Goal: Information Seeking & Learning: Learn about a topic

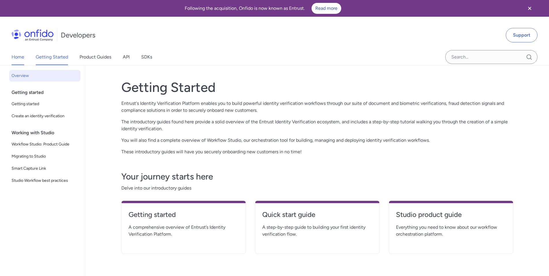
click at [16, 57] on link "Home" at bounding box center [18, 57] width 13 height 16
click at [17, 55] on link "Home" at bounding box center [18, 57] width 13 height 16
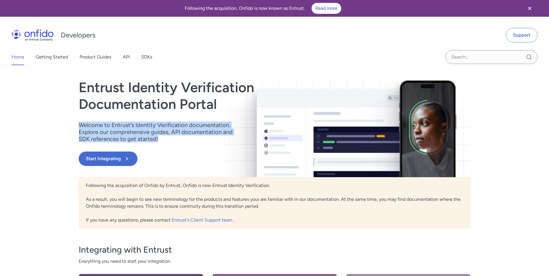
drag, startPoint x: 84, startPoint y: 125, endPoint x: 169, endPoint y: 144, distance: 86.3
click at [169, 144] on div "Entrust Identity Verification Documentation Portal Welcome to Entrust’s Identit…" at bounding box center [216, 128] width 274 height 98
click at [173, 151] on span "button" at bounding box center [173, 151] width 0 height 0
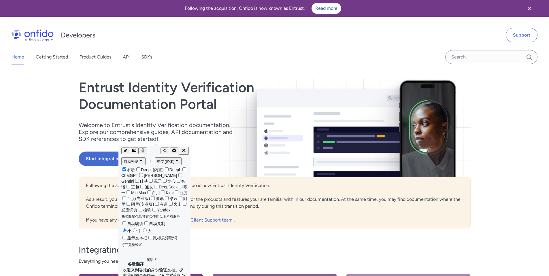
click at [215, 200] on div "Following the acquisition of Onfido by Entrust, Onfido is now Entrust Identity …" at bounding box center [275, 202] width 392 height 51
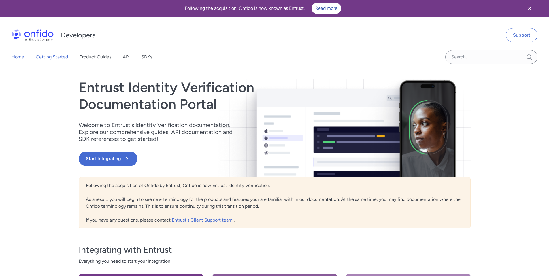
click at [46, 53] on link "Getting Started" at bounding box center [52, 57] width 32 height 16
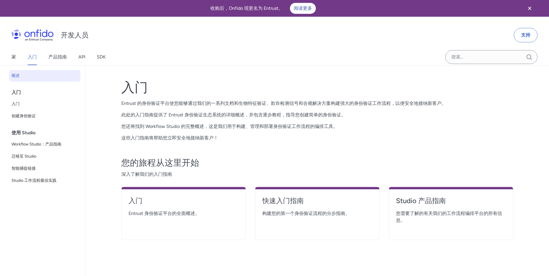
click at [17, 95] on font "入门" at bounding box center [16, 92] width 9 height 5
click at [26, 89] on div "入门" at bounding box center [47, 93] width 71 height 12
click at [13, 91] on font "入门" at bounding box center [16, 92] width 9 height 5
click at [17, 91] on font "入门" at bounding box center [16, 92] width 9 height 5
click at [17, 104] on font "入门" at bounding box center [16, 103] width 8 height 5
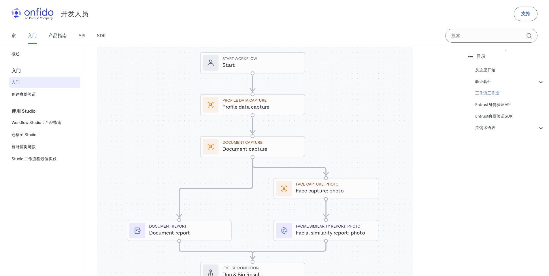
scroll to position [674, 0]
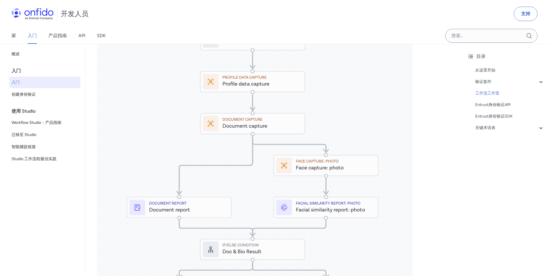
click at [276, 102] on img at bounding box center [255, 191] width 316 height 335
click at [267, 103] on img at bounding box center [255, 191] width 316 height 335
click at [265, 104] on img at bounding box center [255, 191] width 316 height 335
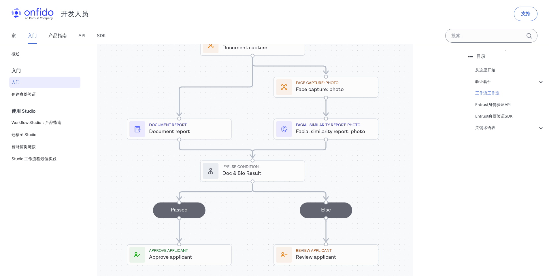
scroll to position [783, 0]
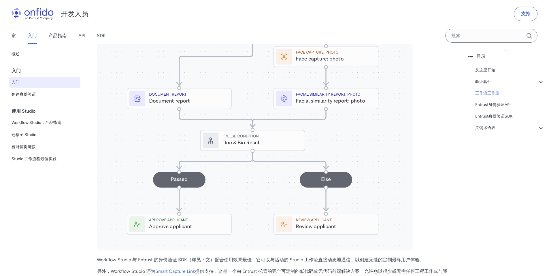
click at [329, 124] on img at bounding box center [255, 82] width 316 height 335
click at [306, 116] on img at bounding box center [255, 82] width 316 height 335
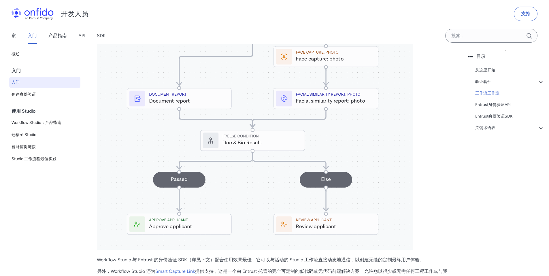
click at [306, 116] on img at bounding box center [255, 82] width 316 height 335
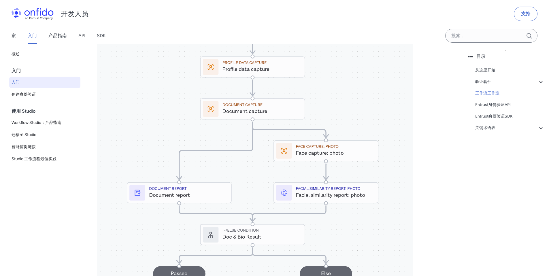
scroll to position [683, 0]
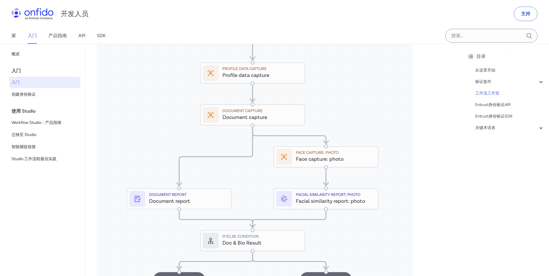
click at [251, 99] on img at bounding box center [255, 183] width 316 height 335
click at [266, 97] on img at bounding box center [255, 183] width 316 height 335
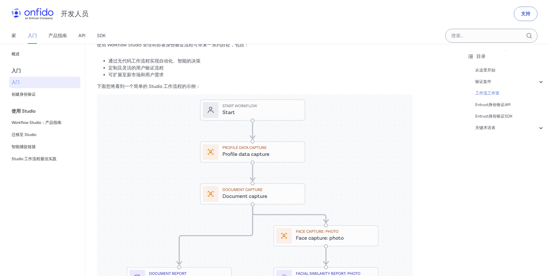
scroll to position [754, 0]
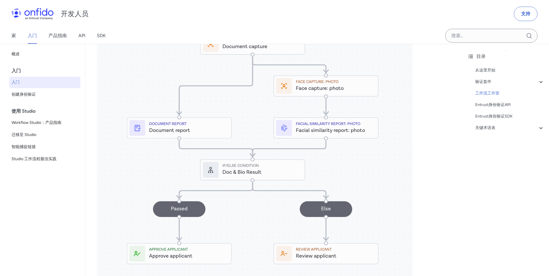
click at [165, 151] on img at bounding box center [255, 112] width 316 height 335
click at [330, 152] on img at bounding box center [255, 112] width 316 height 335
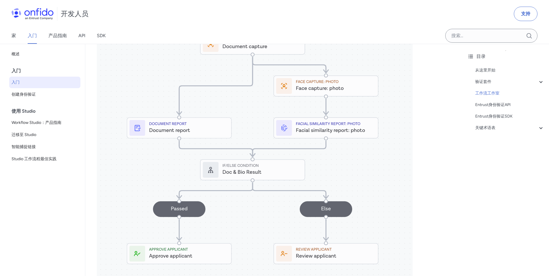
click at [330, 152] on img at bounding box center [255, 112] width 316 height 335
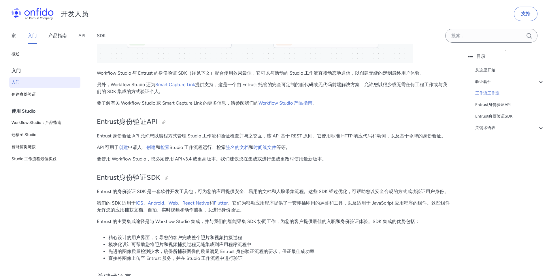
scroll to position [976, 0]
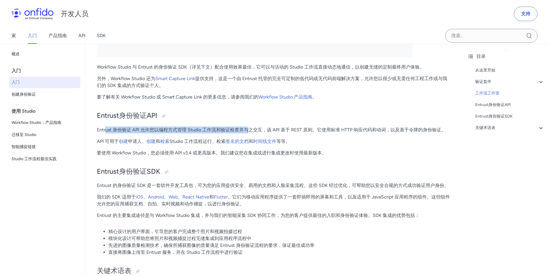
drag, startPoint x: 106, startPoint y: 152, endPoint x: 247, endPoint y: 149, distance: 141.2
click at [247, 133] on font "Entrust 身份验证 API 允许您以编程方式管理 Studio 工作流和验证检查并与之交互，该 API 基于 REST 原则。它使用标准 HTTP 响应…" at bounding box center [271, 129] width 349 height 5
click at [267, 133] on p "Entrust 身份验证 API 允许您以编程方式管理 Studio 工作流和验证检查并与之交互，该 API 基于 REST 原则。它使用标准 HTTP 响应…" at bounding box center [274, 130] width 354 height 7
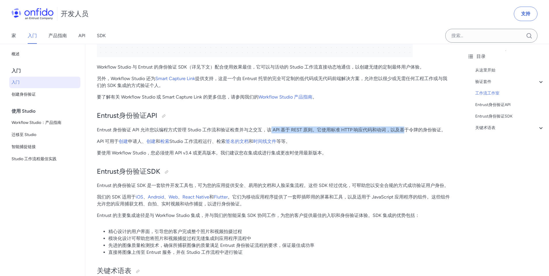
drag, startPoint x: 274, startPoint y: 151, endPoint x: 403, endPoint y: 151, distance: 129.1
click at [403, 133] on font "Entrust 身份验证 API 允许您以编程方式管理 Studio 工作流和验证检查并与之交互，该 API 基于 REST 原则。它使用标准 HTTP 响应…" at bounding box center [271, 129] width 349 height 5
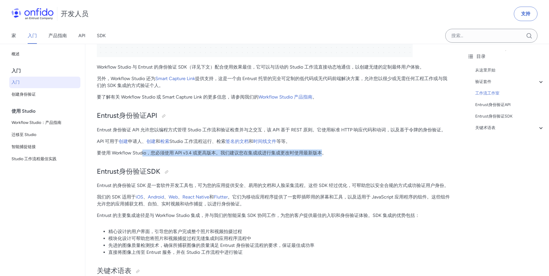
drag, startPoint x: 144, startPoint y: 178, endPoint x: 316, endPoint y: 178, distance: 171.8
click at [320, 156] on p "要使用 Workflow Studio，您必须使用 API v3.4 或更高版本。我们建议您在集成或进行集成更改时使用最新版本。" at bounding box center [274, 153] width 354 height 7
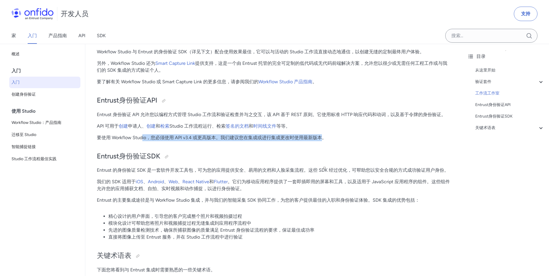
scroll to position [992, 0]
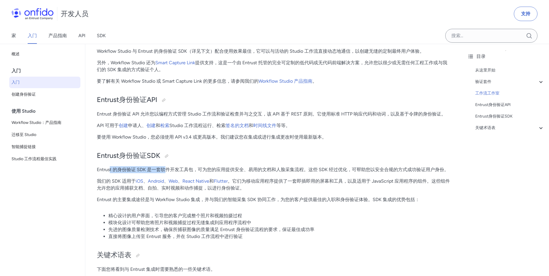
drag, startPoint x: 110, startPoint y: 192, endPoint x: 165, endPoint y: 188, distance: 55.5
click at [165, 172] on font "Entrust 的身份验证 SDK 是一套软件开发工具包，可为您的应用提供安全、易用的文档和人脸采集流程。这些 SDK 经过优化，可帮助您以安全合规的方式成功…" at bounding box center [273, 169] width 352 height 5
click at [189, 172] on font "Entrust 的身份验证 SDK 是一套软件开发工具包，可为您的应用提供安全、易用的文档和人脸采集流程。这些 SDK 经过优化，可帮助您以安全合规的方式成功…" at bounding box center [273, 169] width 352 height 5
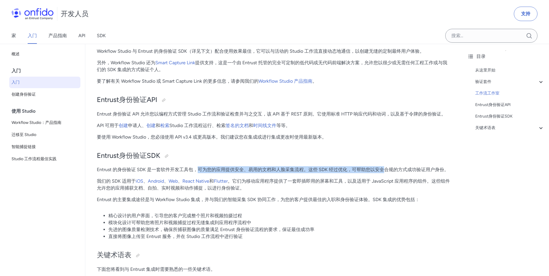
drag, startPoint x: 200, startPoint y: 191, endPoint x: 377, endPoint y: 190, distance: 176.7
click at [385, 172] on font "Entrust 的身份验证 SDK 是一套软件开发工具包，可为您的应用提供安全、易用的文档和人脸采集流程。这些 SDK 经过优化，可帮助您以安全合规的方式成功…" at bounding box center [273, 169] width 352 height 5
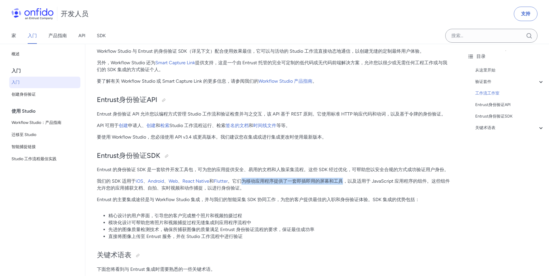
drag, startPoint x: 244, startPoint y: 203, endPoint x: 350, endPoint y: 201, distance: 106.9
click at [344, 191] on font "。它们为移动应用程序提供了一套即插即用的屏幕和工具，以及适用于 JavaScript 应用程序的组件。这些组件允许您的应用捕获文档、自拍、实时视频和动作捕捉，…" at bounding box center [273, 184] width 353 height 12
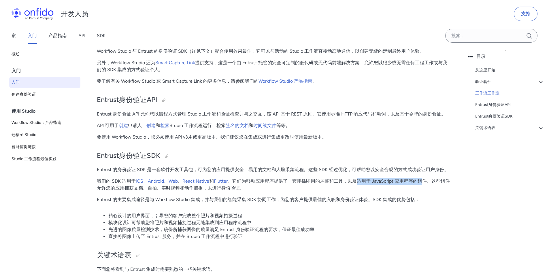
drag, startPoint x: 358, startPoint y: 201, endPoint x: 398, endPoint y: 210, distance: 41.0
click at [422, 191] on font "。它们为移动应用程序提供了一套即插即用的屏幕和工具，以及适用于 JavaScript 应用程序的组件。这些组件允许您的应用捕获文档、自拍、实时视频和动作捕捉，…" at bounding box center [273, 184] width 353 height 12
drag, startPoint x: 140, startPoint y: 216, endPoint x: 239, endPoint y: 212, distance: 99.8
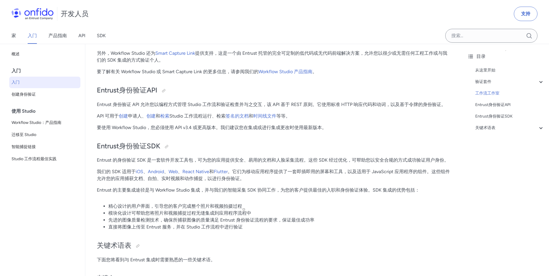
click at [154, 193] on font "Entrust 的主要集成途径是与 Workflow Studio 集成，并与我们的智能采集 SDK 协同工作，为您的客户提供最佳的入职和身份验证体验。SDK…" at bounding box center [258, 189] width 323 height 5
drag, startPoint x: 120, startPoint y: 212, endPoint x: 230, endPoint y: 208, distance: 110.2
click at [230, 194] on p "Entrust 的主要集成途径是与 Workflow Studio 集成，并与我们的智能采集 SDK 协同工作，为您的客户提供最佳的入职和身份验证体验。SDK…" at bounding box center [274, 190] width 354 height 7
drag, startPoint x: 181, startPoint y: 211, endPoint x: 290, endPoint y: 208, distance: 109.5
click at [290, 194] on p "Entrust 的主要集成途径是与 Workflow Studio 集成，并与我们的智能采集 SDK 协同工作，为您的客户提供最佳的入职和身份验证体验。SDK…" at bounding box center [274, 190] width 354 height 7
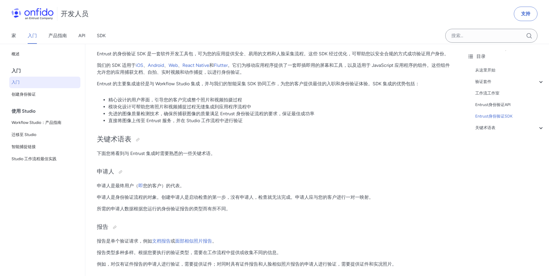
scroll to position [1109, 0]
drag, startPoint x: 184, startPoint y: 220, endPoint x: 207, endPoint y: 218, distance: 23.4
click at [207, 199] on font "申请人是身份验证流程的对象。创建申请人是启动检查的第一步，没有申请人，检查就无法完成。申请人应与您的客户进行一对一映射。" at bounding box center [235, 196] width 277 height 5
drag, startPoint x: 99, startPoint y: 229, endPoint x: 118, endPoint y: 229, distance: 19.0
click at [118, 211] on font "所需的申请人数据根据您运行的身份验证报告的类型而有所不同。" at bounding box center [164, 207] width 134 height 5
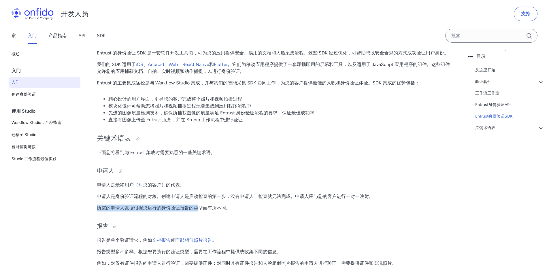
drag, startPoint x: 96, startPoint y: 229, endPoint x: 199, endPoint y: 230, distance: 103.5
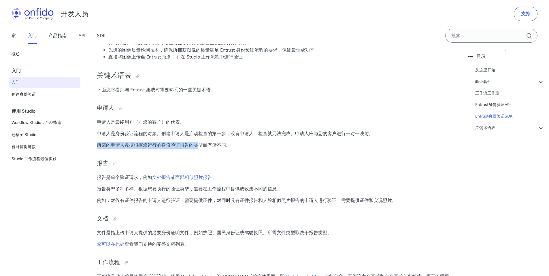
scroll to position [1172, 0]
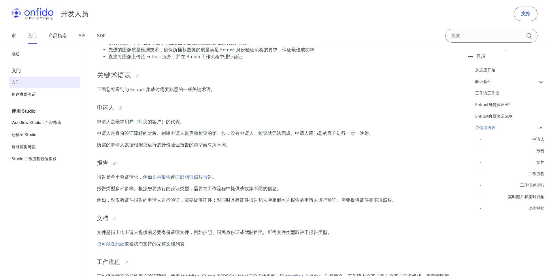
click at [127, 203] on font "例如，对仅有证件报告的申请人进行验证，需要提供证件；对同时具有证件报告和人脸相似照片报告的申请人进行验证，需要提供证件和实况照片。" at bounding box center [247, 199] width 300 height 5
drag, startPoint x: 112, startPoint y: 223, endPoint x: 229, endPoint y: 220, distance: 117.0
click at [227, 203] on font "例如，对仅有证件报告的申请人进行验证，需要提供证件；对同时具有证件报告和人脸相似照片报告的申请人进行验证，需要提供证件和实况照片。" at bounding box center [247, 199] width 300 height 5
drag, startPoint x: 266, startPoint y: 220, endPoint x: 326, endPoint y: 221, distance: 60.2
click at [326, 203] on font "例如，对仅有证件报告的申请人进行验证，需要提供证件；对同时具有证件报告和人脸相似照片报告的申请人进行验证，需要提供证件和实况照片。" at bounding box center [247, 199] width 300 height 5
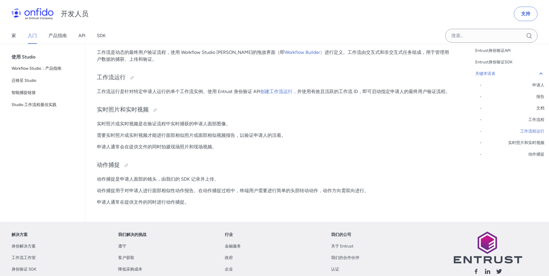
scroll to position [1371, 0]
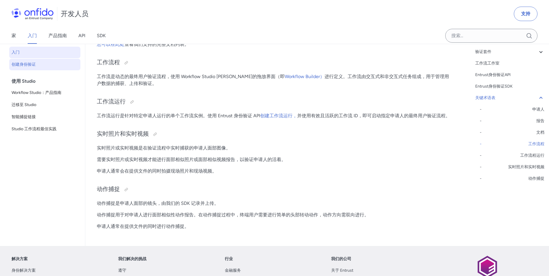
click at [37, 68] on span "创建身份验证" at bounding box center [45, 64] width 67 height 7
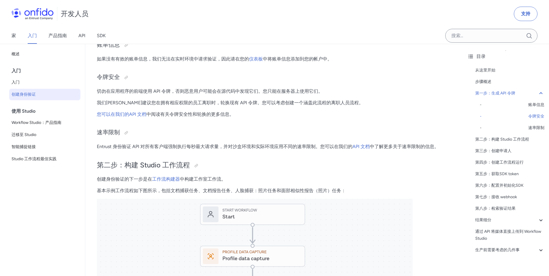
scroll to position [529, 0]
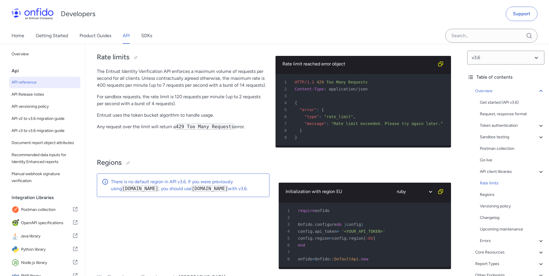
scroll to position [4087, 0]
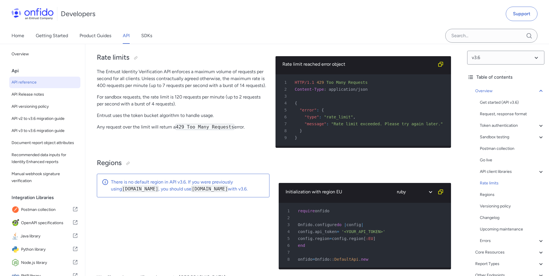
drag, startPoint x: 100, startPoint y: 85, endPoint x: 249, endPoint y: 144, distance: 160.8
click at [254, 146] on div "Rate limits The Entrust Identity Verification API enforces a maximum volume of …" at bounding box center [181, 99] width 169 height 105
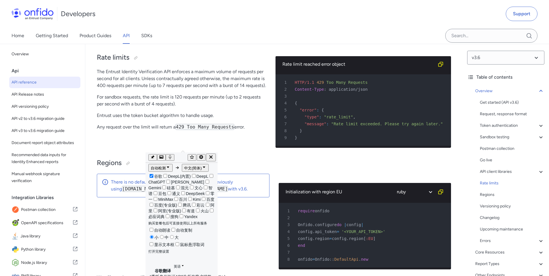
click at [238, 139] on div "Rate limits The Entrust Identity Verification API enforces a maximum volume of …" at bounding box center [181, 99] width 169 height 105
